Goal: Transaction & Acquisition: Download file/media

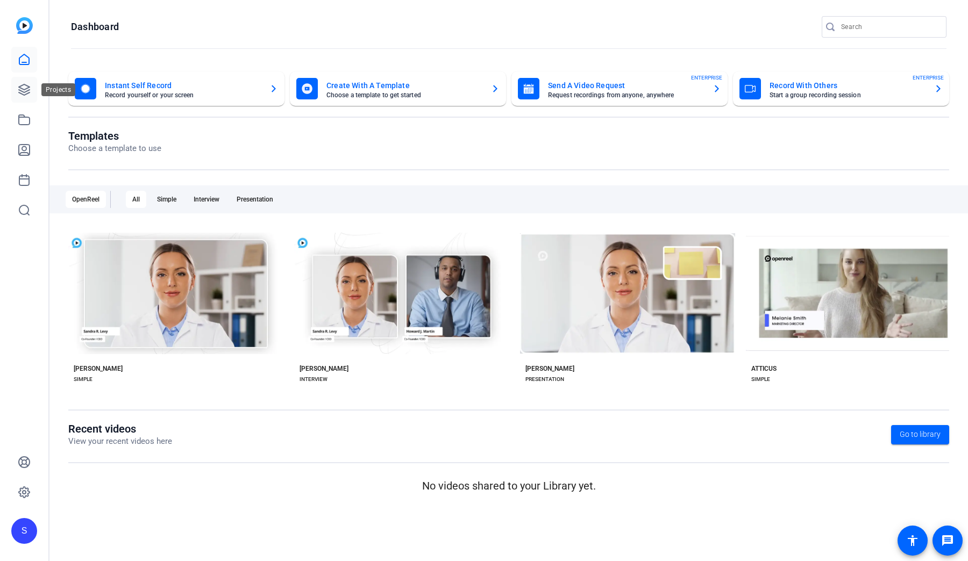
click at [23, 89] on icon at bounding box center [24, 89] width 11 height 11
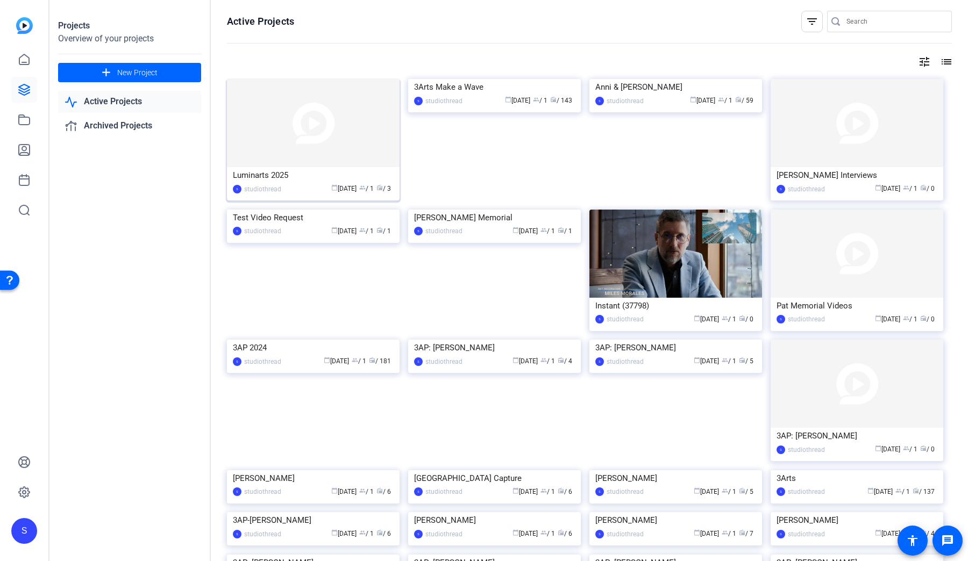
click at [299, 139] on img at bounding box center [313, 123] width 173 height 88
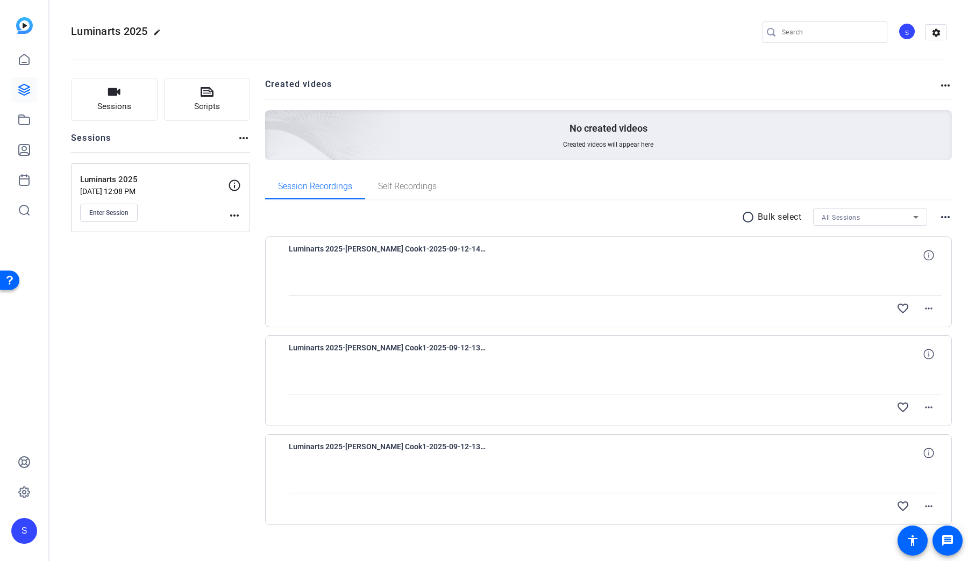
click at [138, 213] on div "Enter Session" at bounding box center [154, 213] width 148 height 18
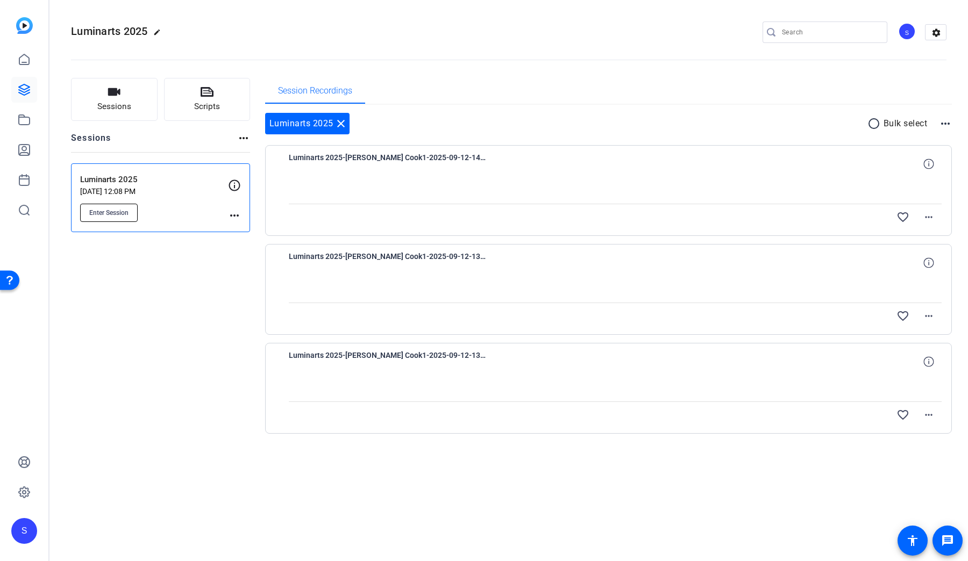
click at [122, 213] on span "Enter Session" at bounding box center [108, 213] width 39 height 9
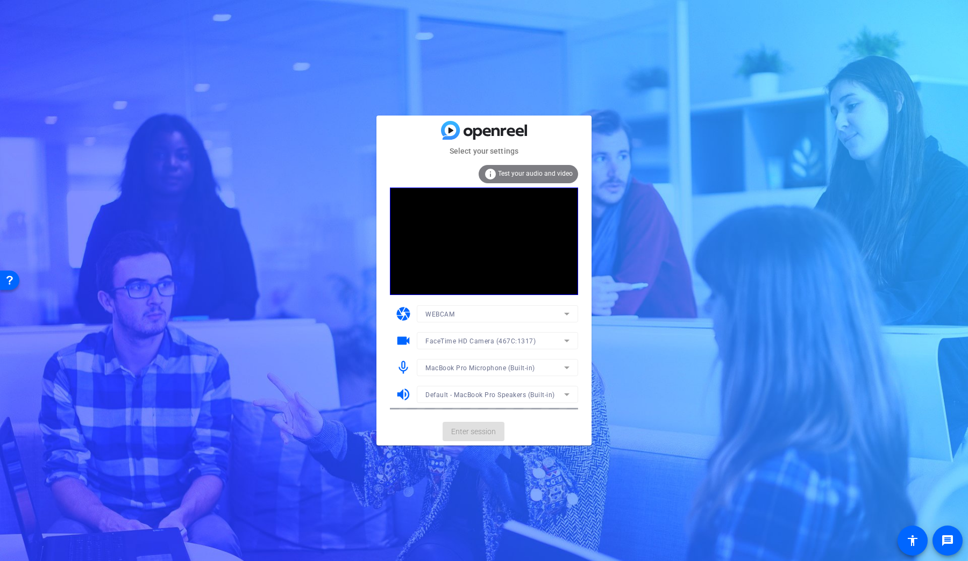
click at [483, 419] on mat-card-actions "Enter session" at bounding box center [483, 432] width 215 height 28
click at [483, 432] on span "Enter session" at bounding box center [473, 431] width 45 height 11
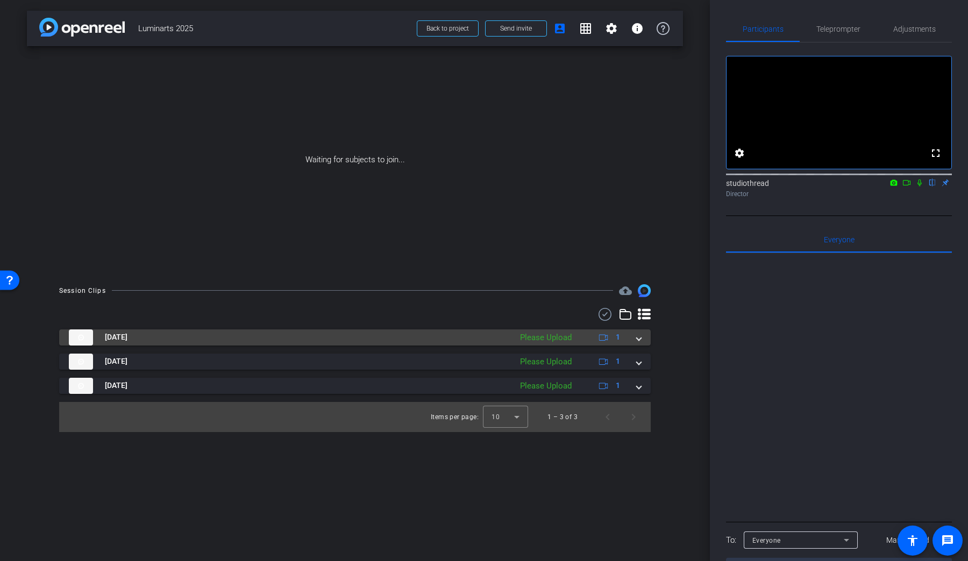
click at [636, 337] on span at bounding box center [638, 337] width 4 height 11
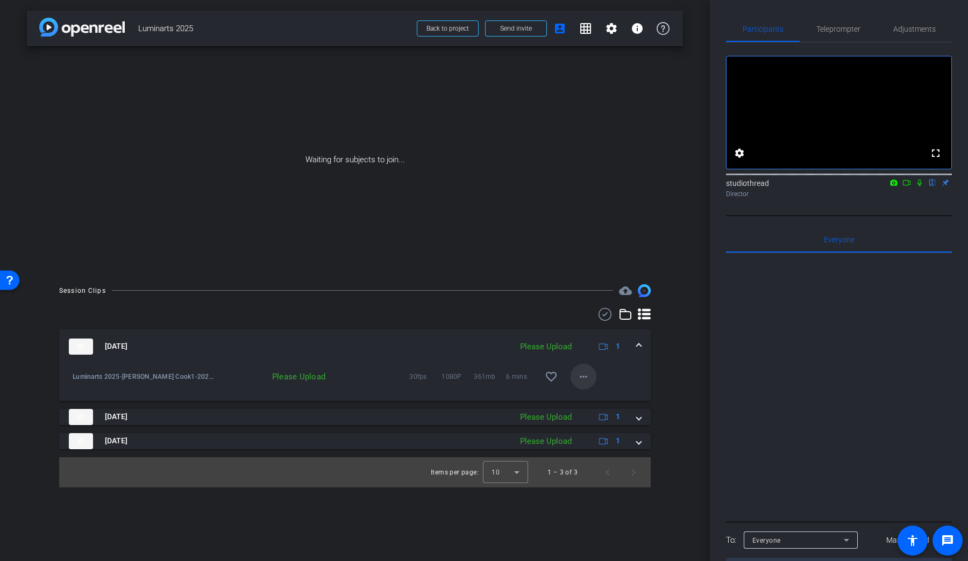
click at [584, 382] on mat-icon "more_horiz" at bounding box center [583, 376] width 13 height 13
click at [588, 396] on span "Upload" at bounding box center [600, 398] width 43 height 13
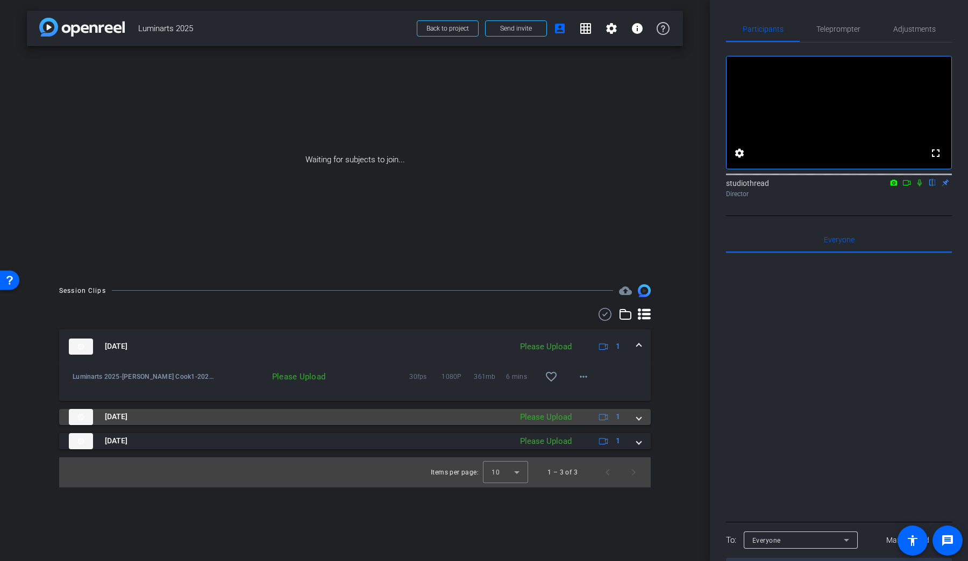
click at [640, 415] on span at bounding box center [638, 416] width 4 height 11
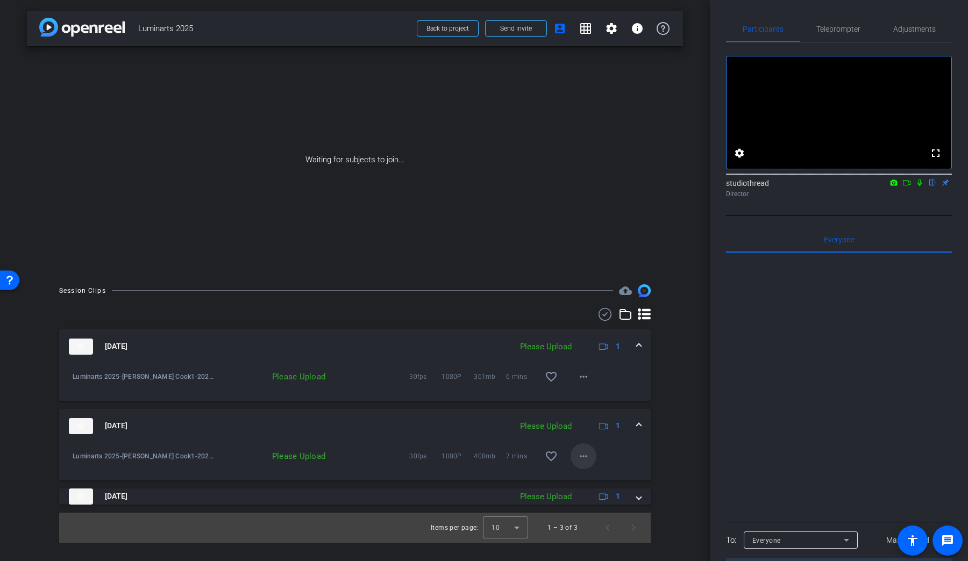
click at [582, 453] on mat-icon "more_horiz" at bounding box center [583, 456] width 13 height 13
click at [593, 473] on span "Upload" at bounding box center [600, 478] width 43 height 13
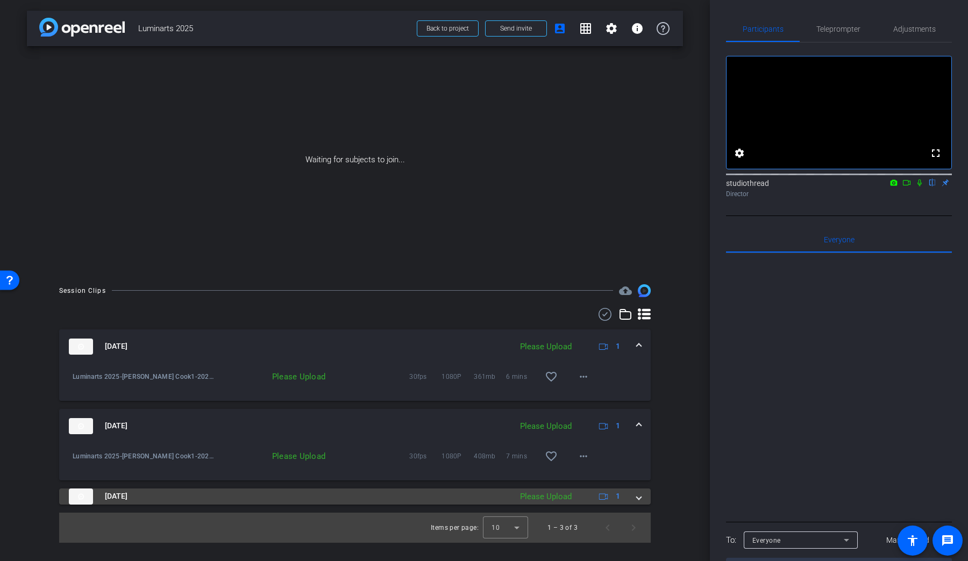
click at [636, 492] on span at bounding box center [638, 496] width 4 height 11
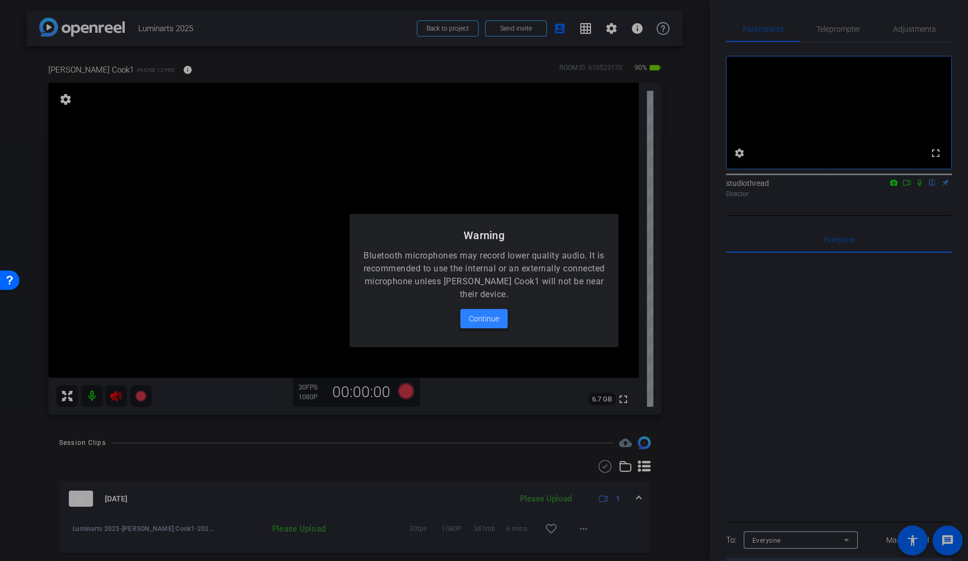
click at [484, 314] on span "Continue" at bounding box center [484, 318] width 30 height 13
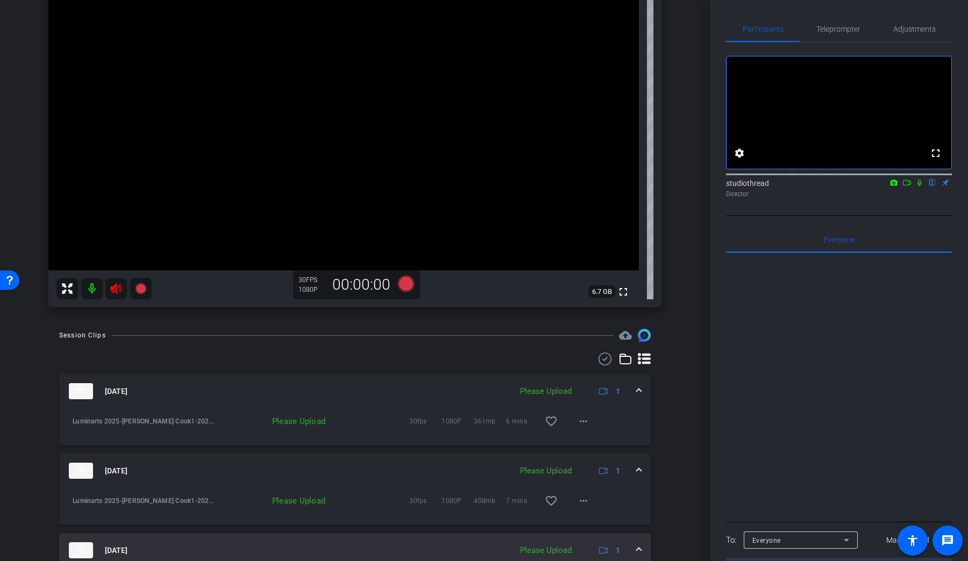
scroll to position [109, 0]
click at [117, 285] on icon at bounding box center [115, 287] width 11 height 11
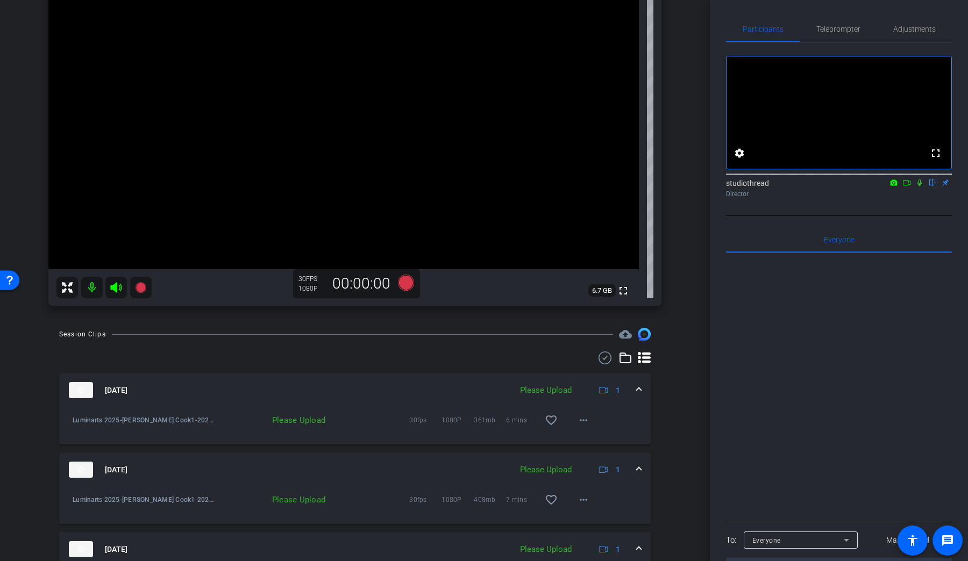
click at [119, 291] on icon at bounding box center [116, 287] width 13 height 13
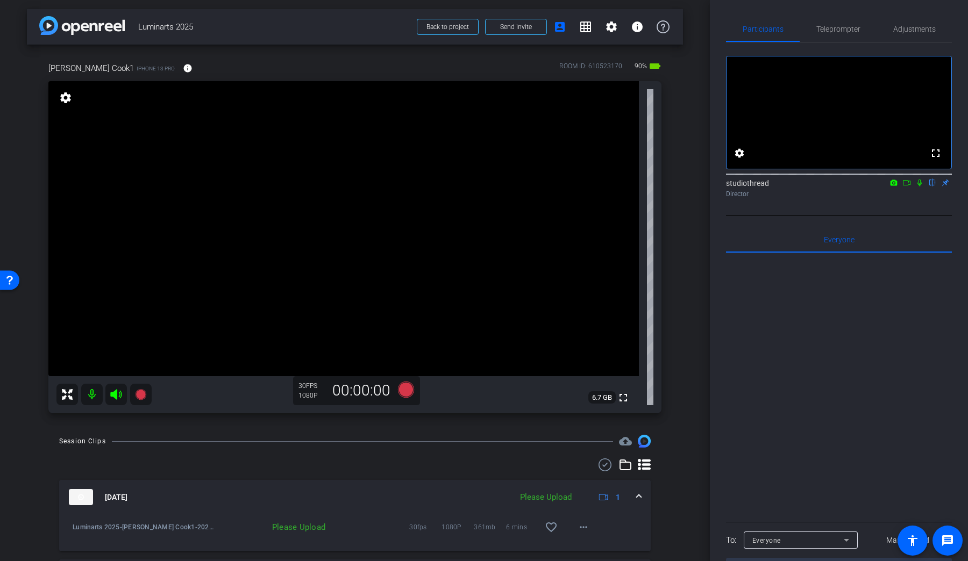
scroll to position [88, 0]
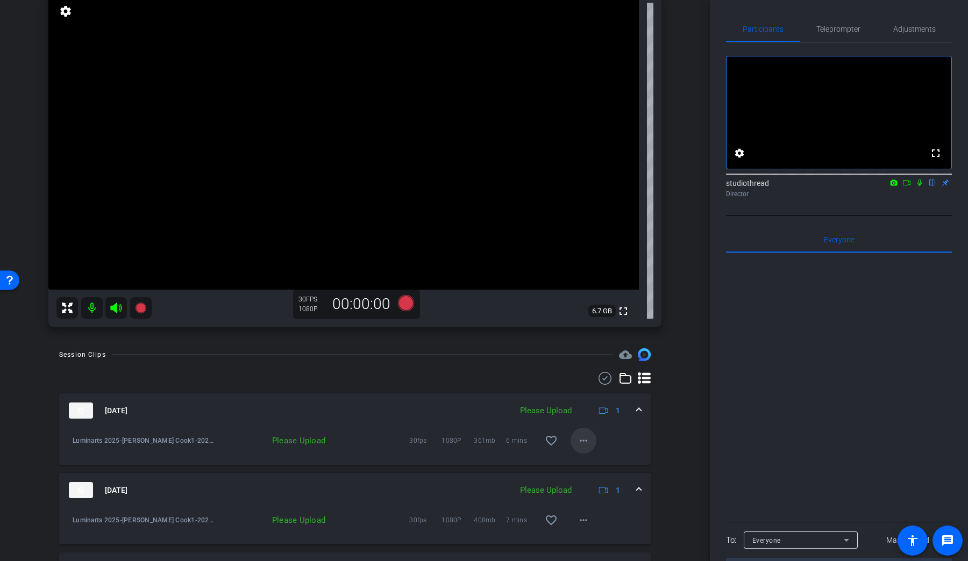
click at [582, 439] on mat-icon "more_horiz" at bounding box center [583, 440] width 13 height 13
click at [589, 464] on span "Upload" at bounding box center [600, 463] width 43 height 13
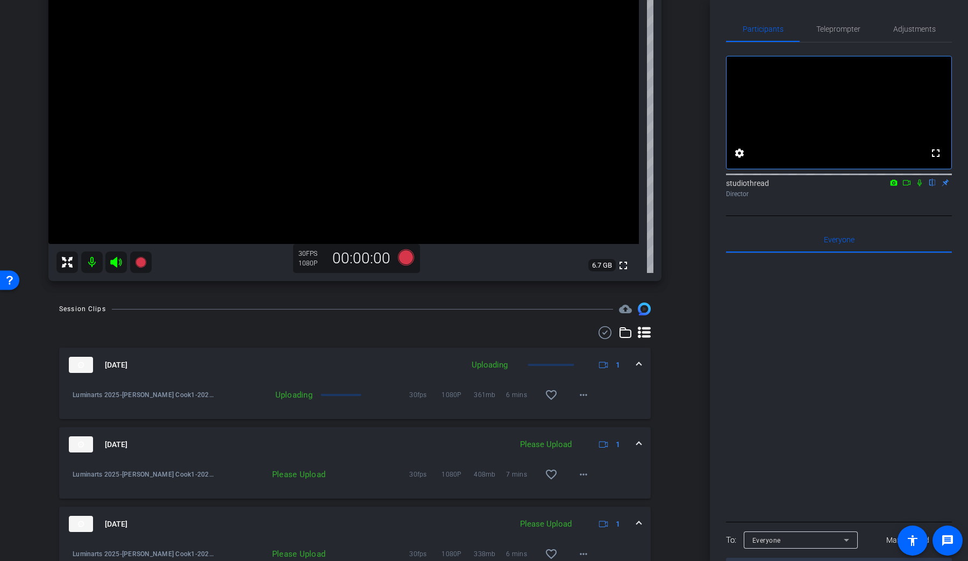
scroll to position [136, 0]
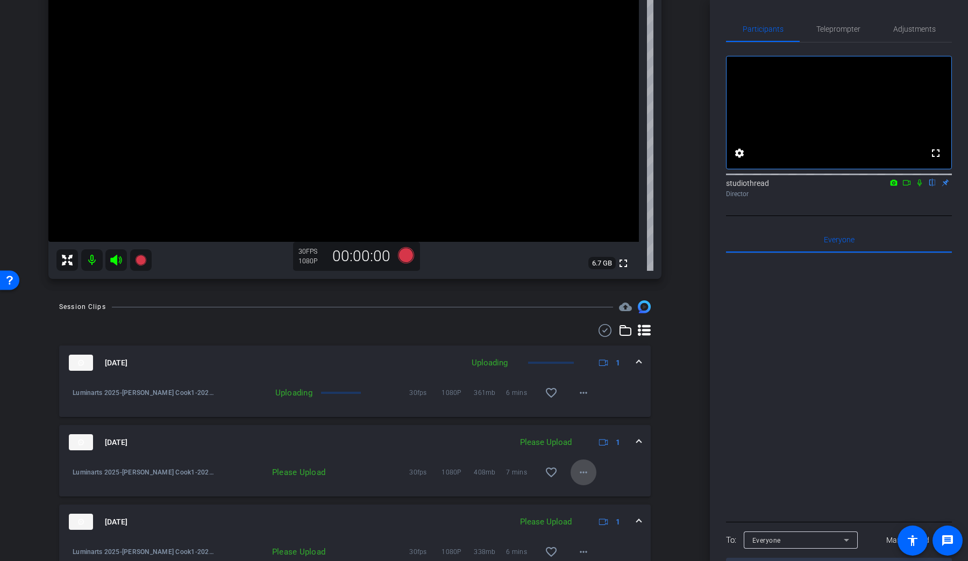
click at [585, 474] on mat-icon "more_horiz" at bounding box center [583, 472] width 13 height 13
click at [586, 491] on span "Upload" at bounding box center [600, 495] width 43 height 13
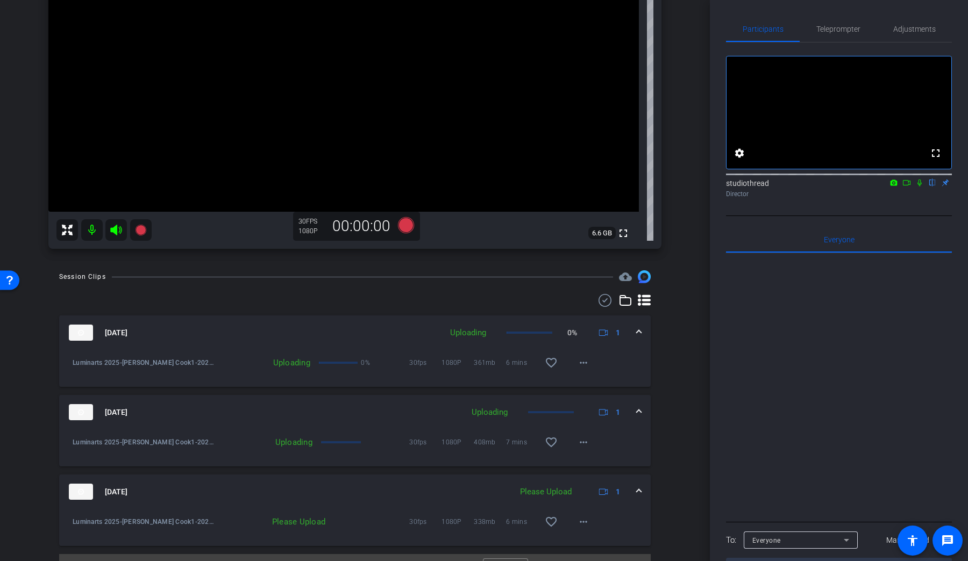
scroll to position [189, 0]
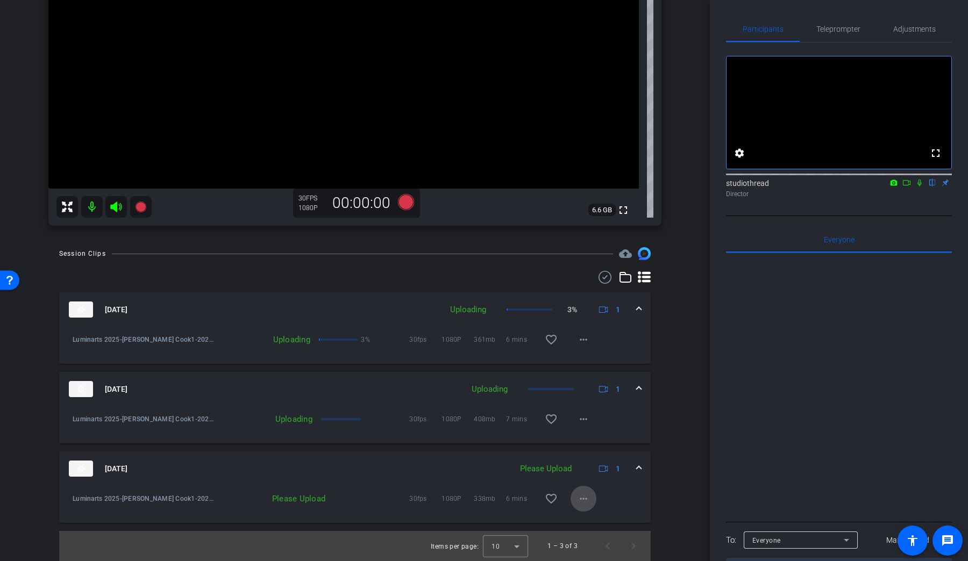
click at [584, 496] on mat-icon "more_horiz" at bounding box center [583, 498] width 13 height 13
click at [592, 518] on span "Upload" at bounding box center [600, 521] width 43 height 13
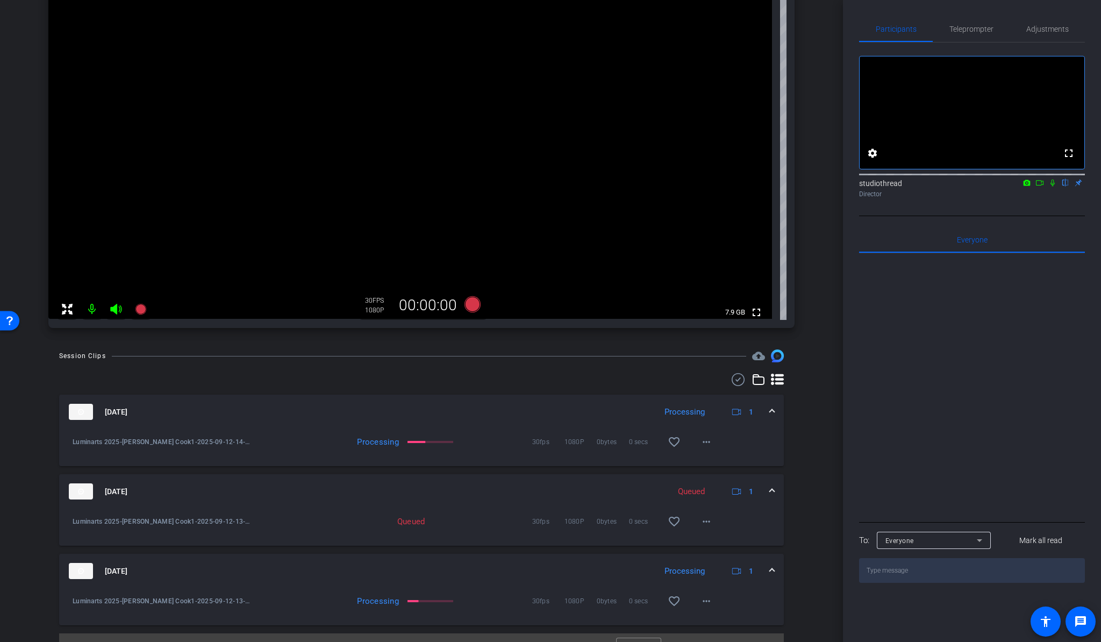
scroll to position [127, 0]
click at [706, 447] on span at bounding box center [706, 440] width 26 height 26
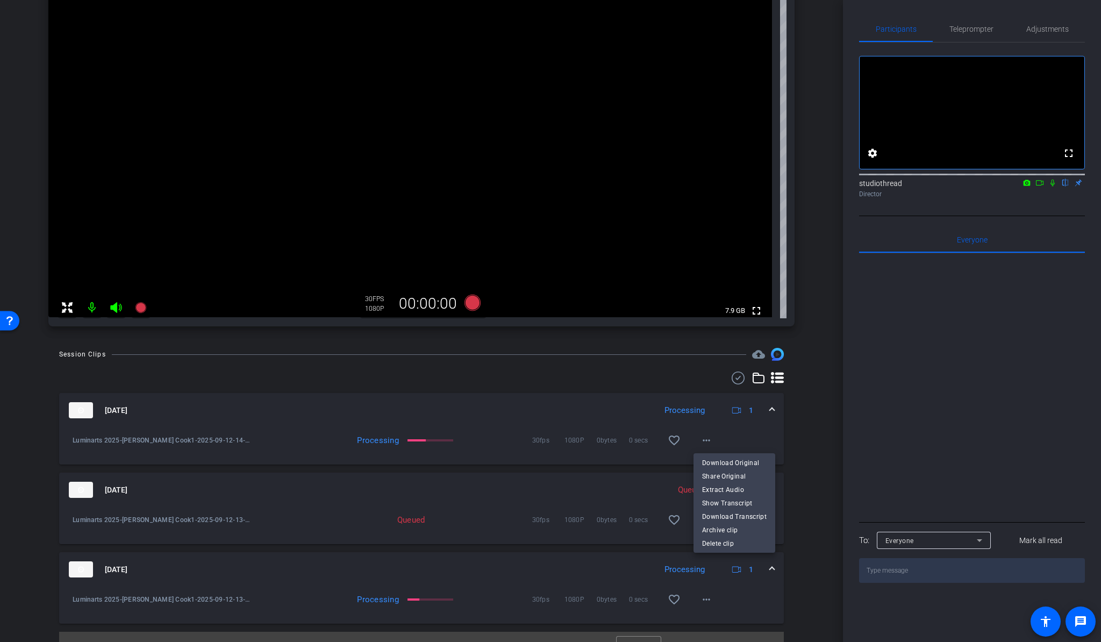
click at [819, 417] on div at bounding box center [550, 321] width 1101 height 642
click at [713, 436] on span at bounding box center [706, 440] width 26 height 26
click at [803, 437] on div at bounding box center [550, 321] width 1101 height 642
click at [707, 433] on span at bounding box center [706, 440] width 26 height 26
click at [789, 441] on div at bounding box center [550, 321] width 1101 height 642
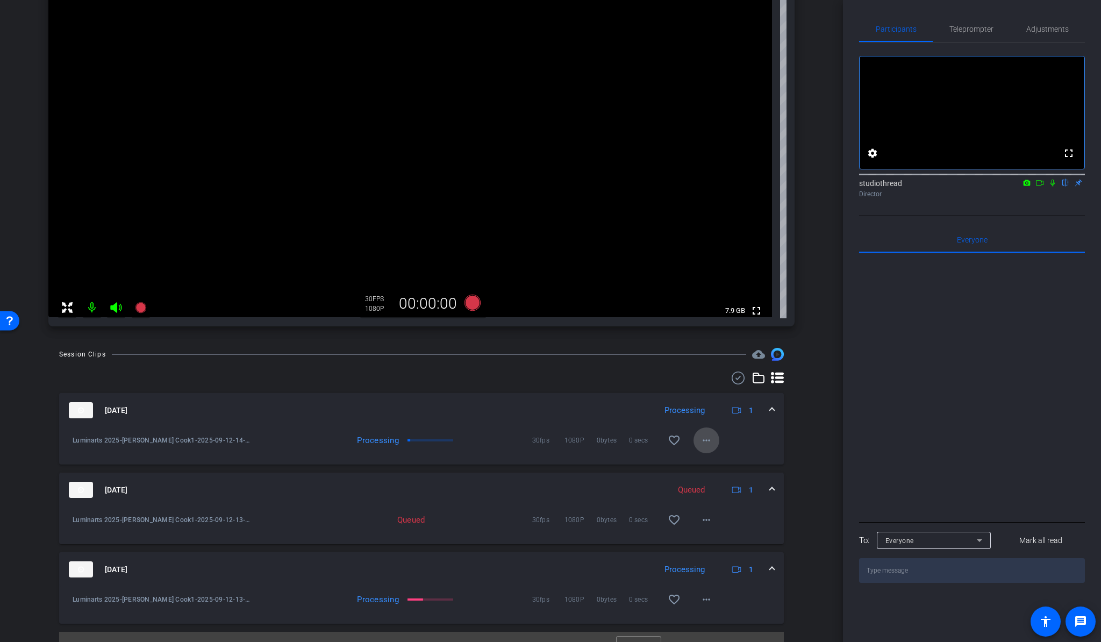
click at [710, 440] on mat-icon "more_horiz" at bounding box center [706, 440] width 13 height 13
click at [730, 460] on span "Download Original" at bounding box center [734, 462] width 65 height 13
click at [708, 521] on mat-icon "more_horiz" at bounding box center [706, 519] width 13 height 13
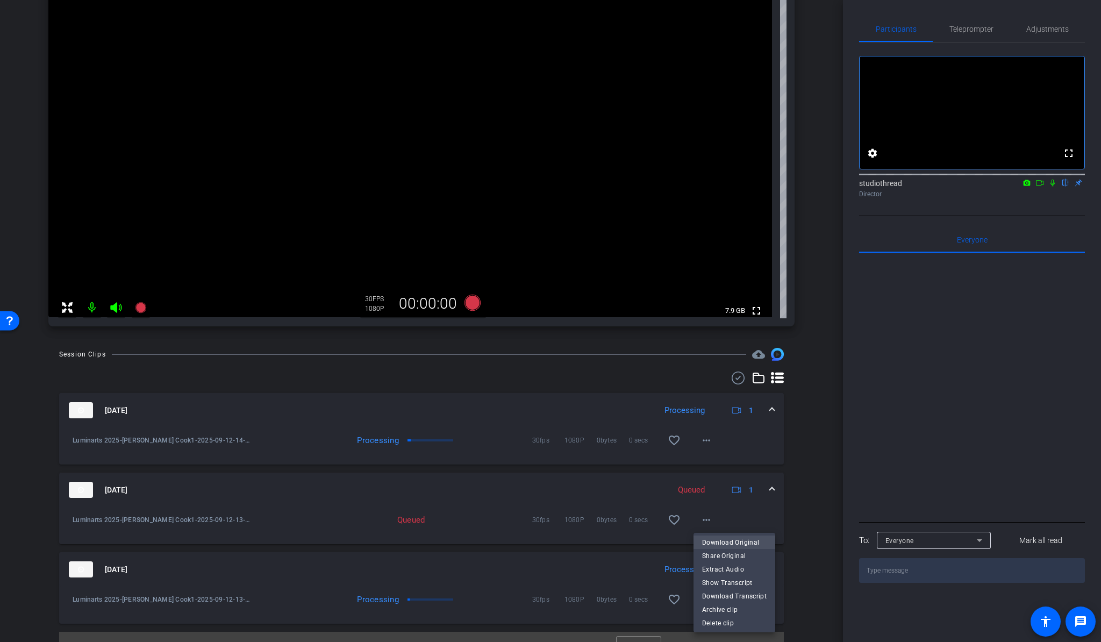
click at [720, 540] on span "Download Original" at bounding box center [734, 542] width 65 height 13
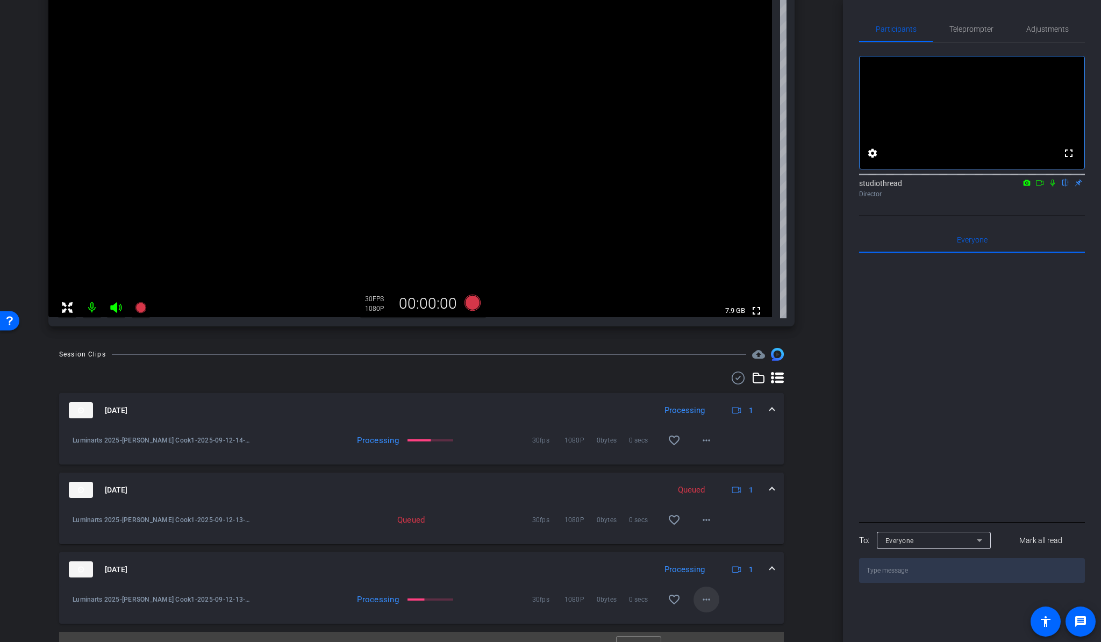
click at [708, 561] on mat-icon "more_horiz" at bounding box center [706, 599] width 13 height 13
click at [740, 498] on span "Download Original" at bounding box center [734, 496] width 65 height 13
click at [819, 126] on div "arrow_back Luminarts 2025 Back to project Send invite account_box grid_on setti…" at bounding box center [421, 194] width 843 height 642
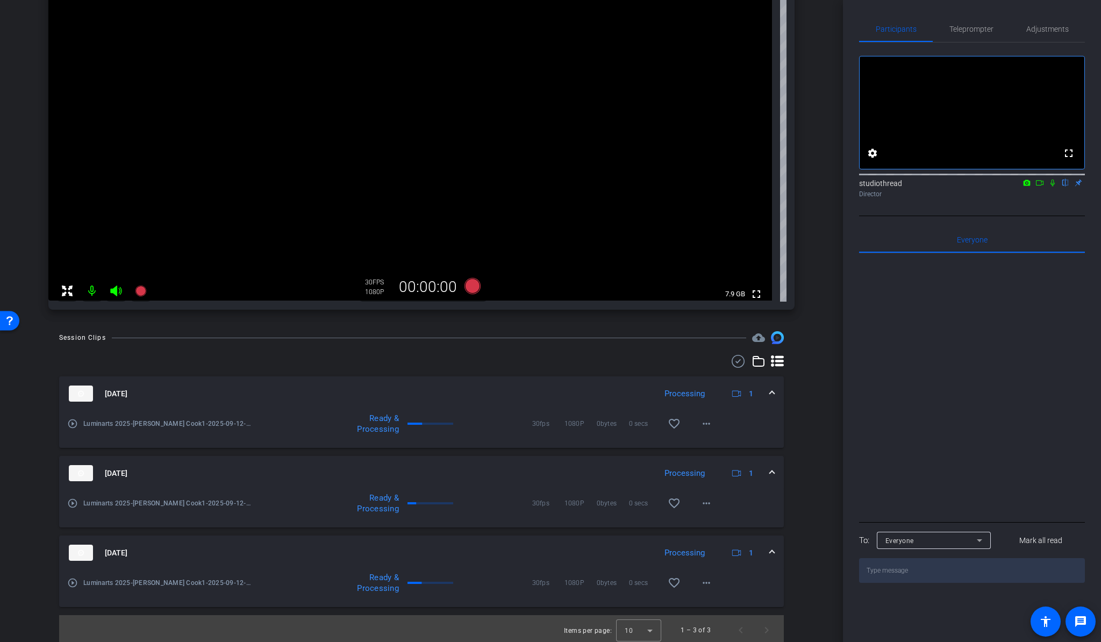
scroll to position [147, 0]
